Goal: Check status: Check status

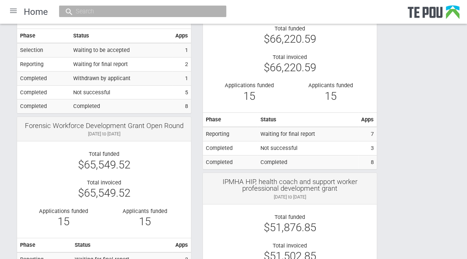
scroll to position [1347, 0]
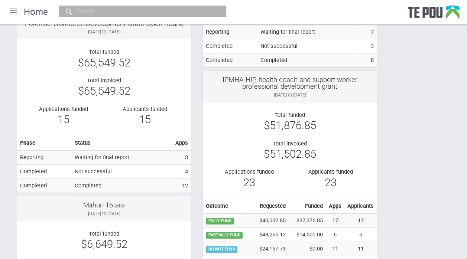
drag, startPoint x: 415, startPoint y: 180, endPoint x: 427, endPoint y: 187, distance: 14.0
click at [33, 157] on td "Reporting" at bounding box center [44, 157] width 55 height 14
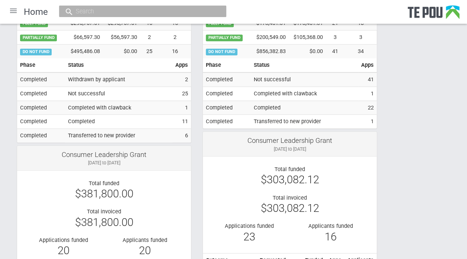
scroll to position [292, 0]
click at [12, 9] on div at bounding box center [13, 11] width 18 height 18
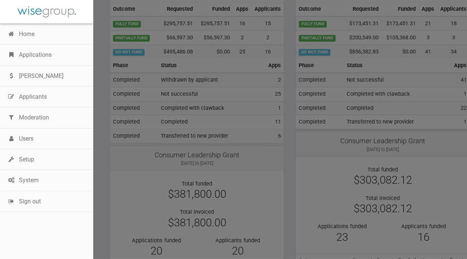
click at [46, 49] on link "Applications" at bounding box center [46, 55] width 93 height 21
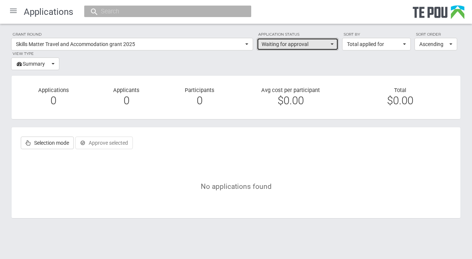
click at [330, 43] on button "Waiting for approval" at bounding box center [298, 44] width 82 height 13
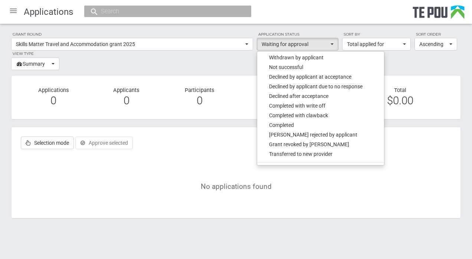
scroll to position [488, 0]
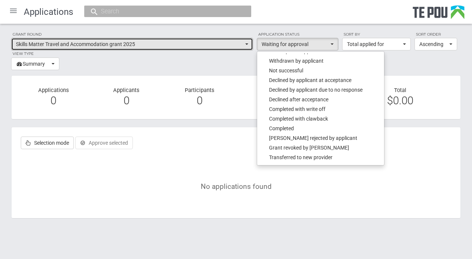
click at [249, 42] on button "Skills Matter Travel and Accommodation grant 2025" at bounding box center [132, 44] width 242 height 13
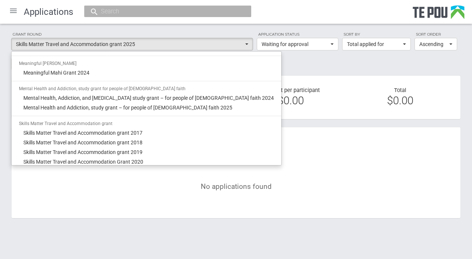
scroll to position [479, 0]
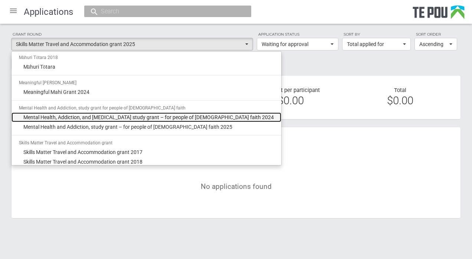
click at [146, 117] on span "Mental Health, Addiction, and [MEDICAL_DATA] study grant – for people of [DEMOG…" at bounding box center [148, 117] width 251 height 7
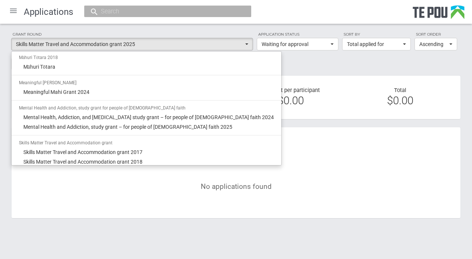
select select "56"
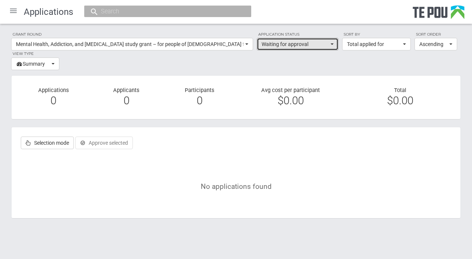
click at [333, 43] on span "button" at bounding box center [332, 43] width 3 height 1
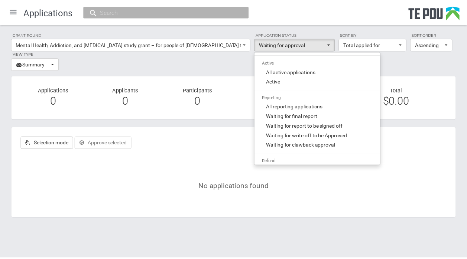
scroll to position [285, 0]
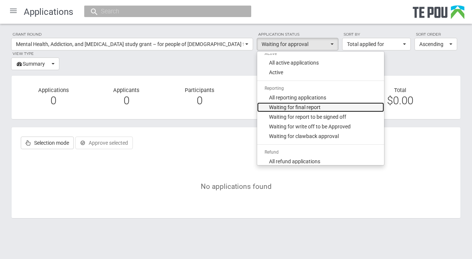
click at [313, 106] on span "Waiting for final report" at bounding box center [295, 107] width 52 height 7
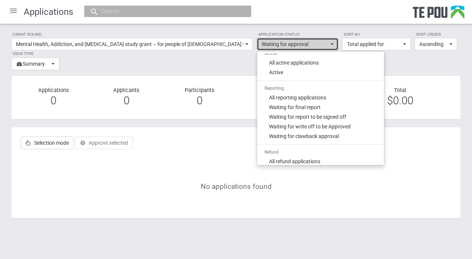
select select "310"
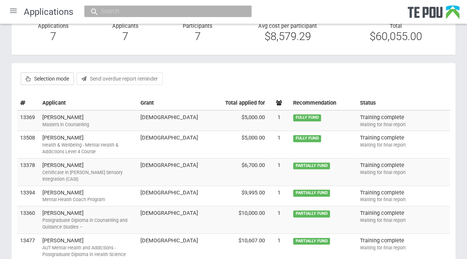
scroll to position [65, 0]
click at [66, 117] on td "[PERSON_NAME] Masters in Counselling" at bounding box center [88, 120] width 98 height 21
